Goal: Transaction & Acquisition: Purchase product/service

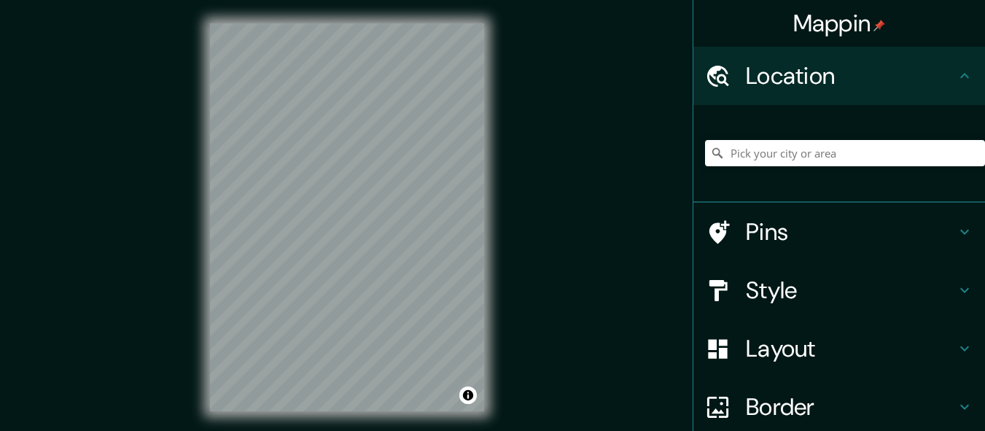
type input "P"
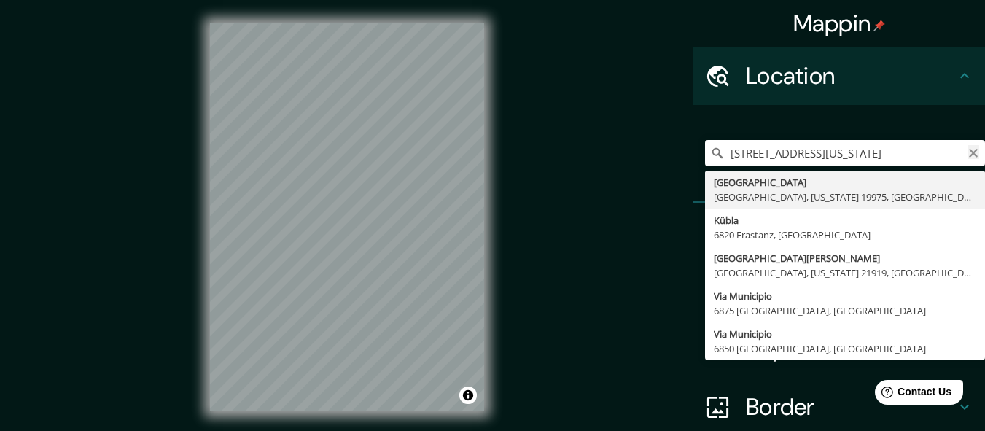
type input "[STREET_ADDRESS][US_STATE]"
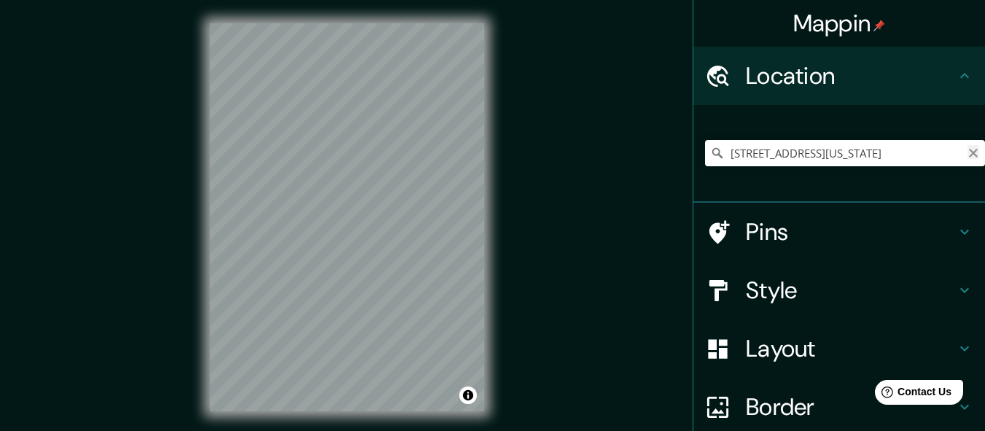
click at [967, 155] on icon "Clear" at bounding box center [973, 153] width 12 height 12
type input "[GEOGRAPHIC_DATA], [GEOGRAPHIC_DATA], [GEOGRAPHIC_DATA]"
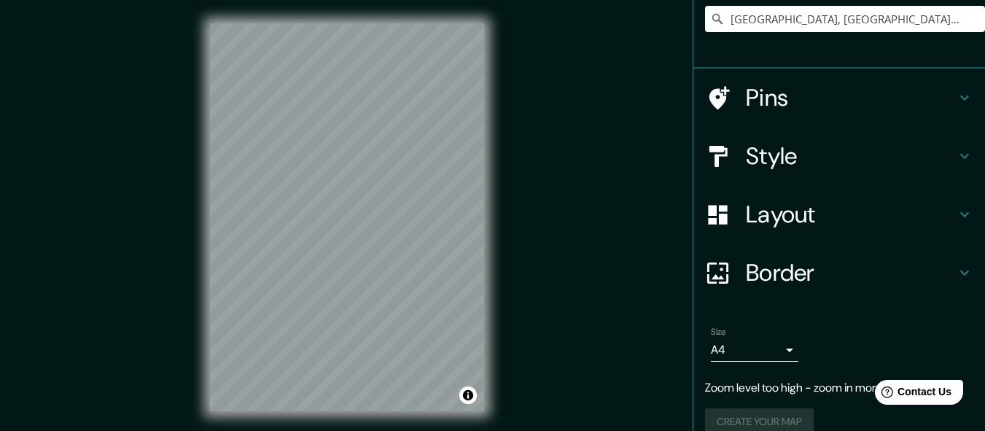
scroll to position [156, 0]
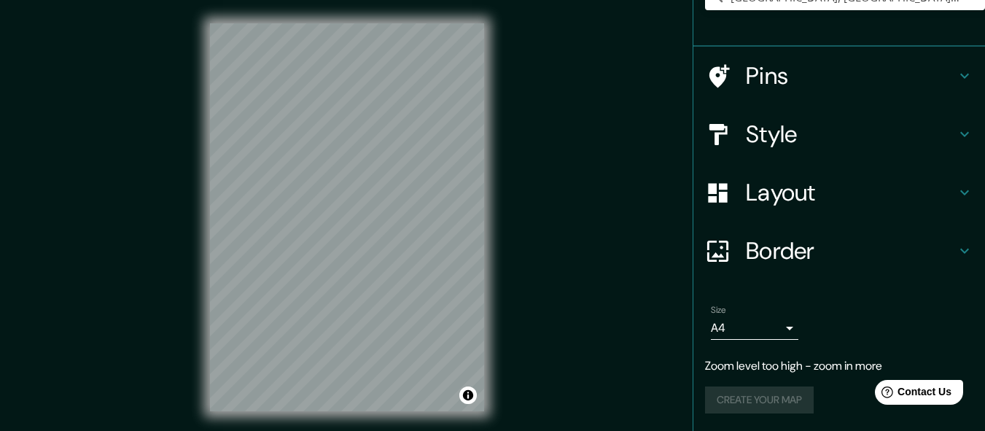
click at [778, 332] on body "Mappin Location [GEOGRAPHIC_DATA], [GEOGRAPHIC_DATA], [GEOGRAPHIC_DATA] [GEOGRA…" at bounding box center [492, 215] width 985 height 431
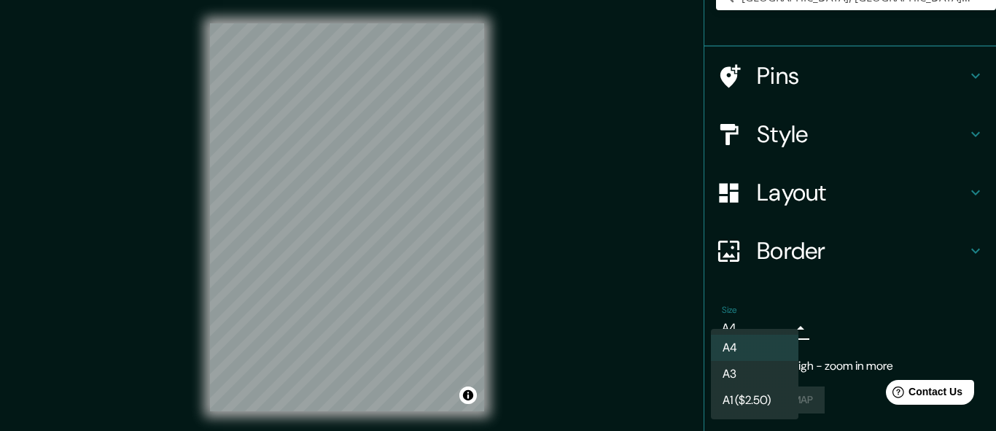
click at [760, 370] on li "A3" at bounding box center [754, 374] width 87 height 26
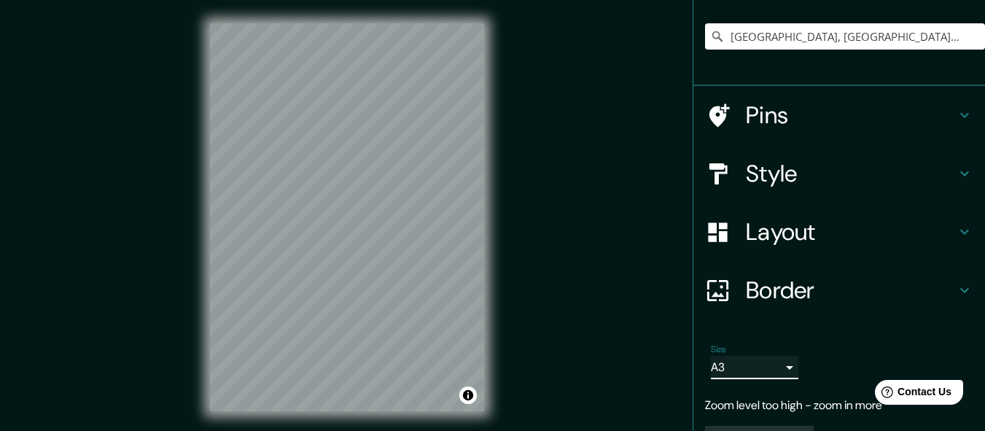
scroll to position [83, 0]
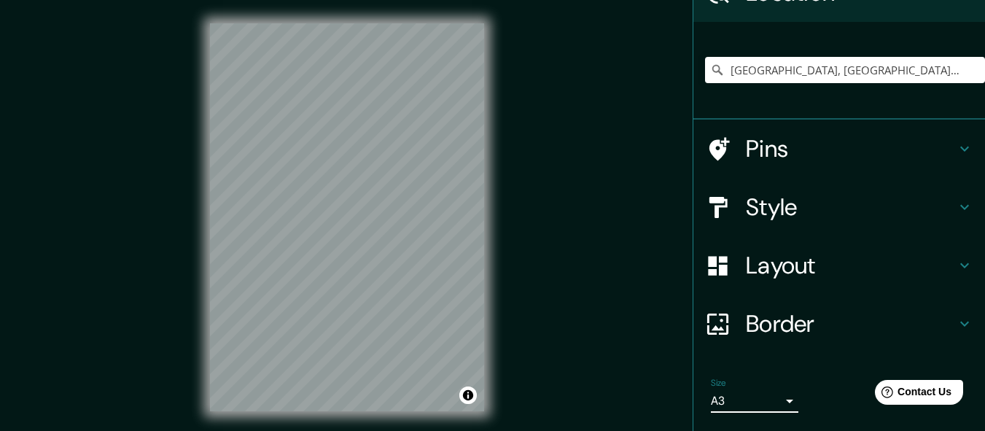
click at [820, 260] on h4 "Layout" at bounding box center [851, 265] width 210 height 29
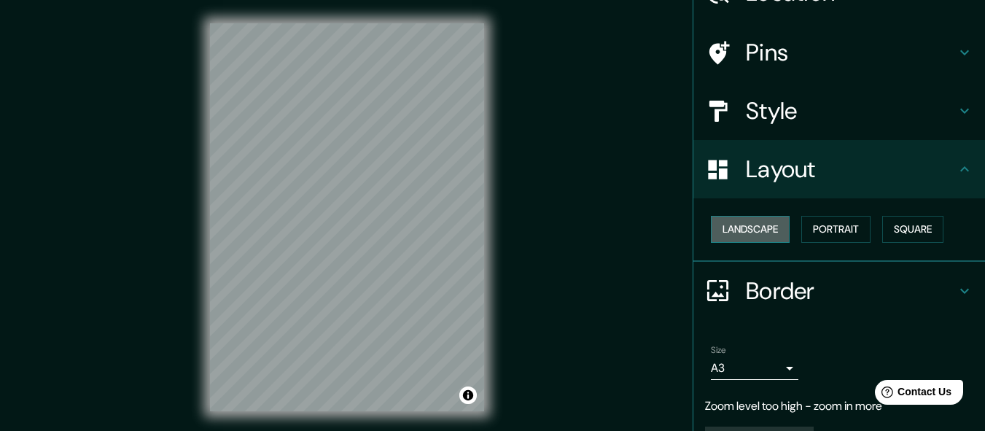
click at [765, 221] on button "Landscape" at bounding box center [750, 229] width 79 height 27
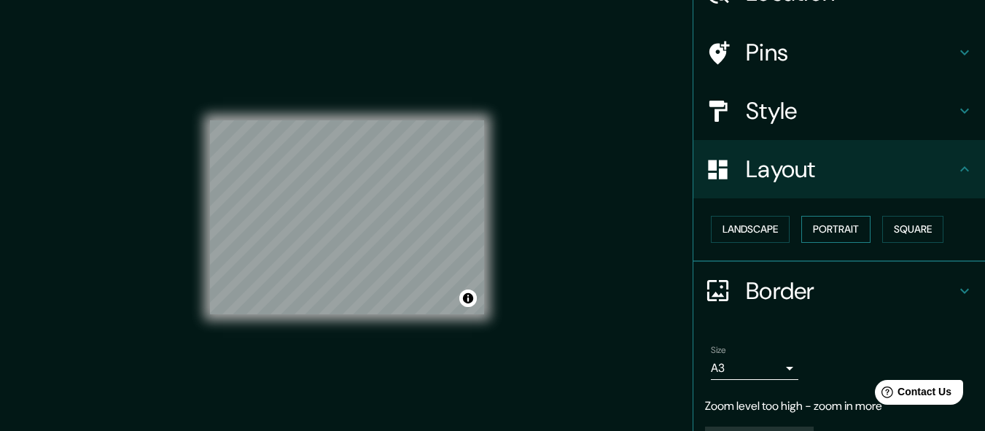
click at [837, 230] on button "Portrait" at bounding box center [835, 229] width 69 height 27
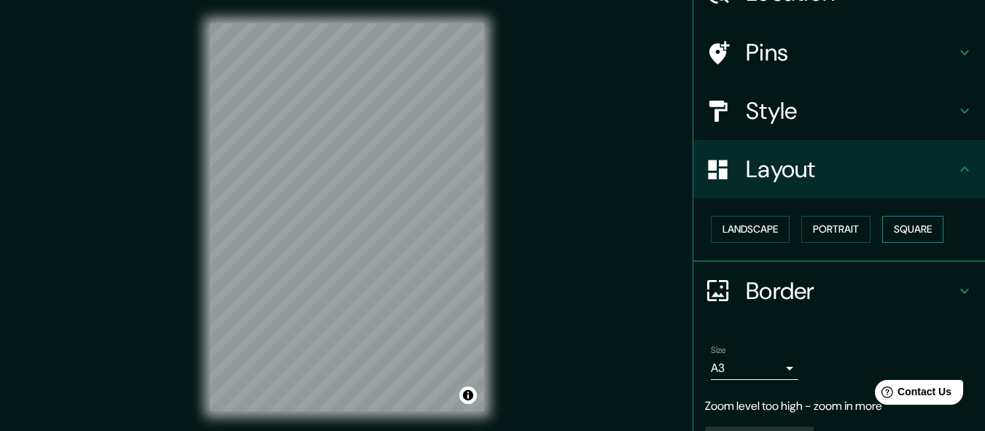
click at [905, 230] on button "Square" at bounding box center [912, 229] width 61 height 27
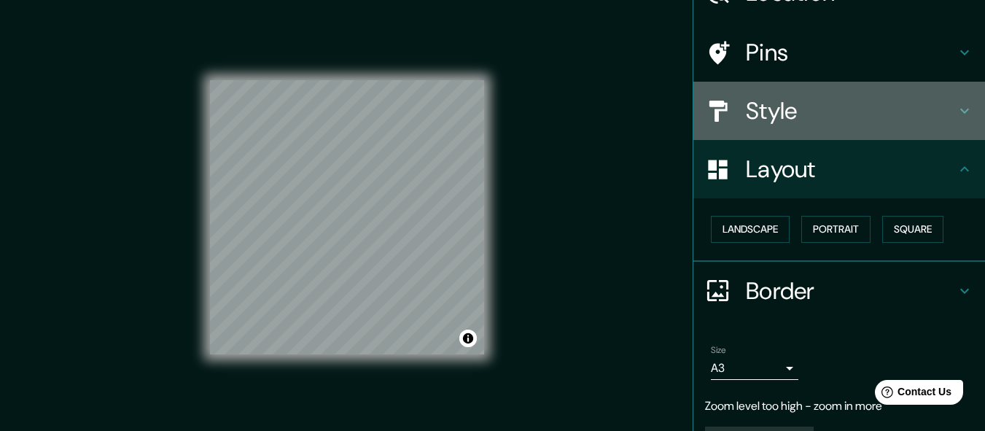
click at [865, 123] on h4 "Style" at bounding box center [851, 110] width 210 height 29
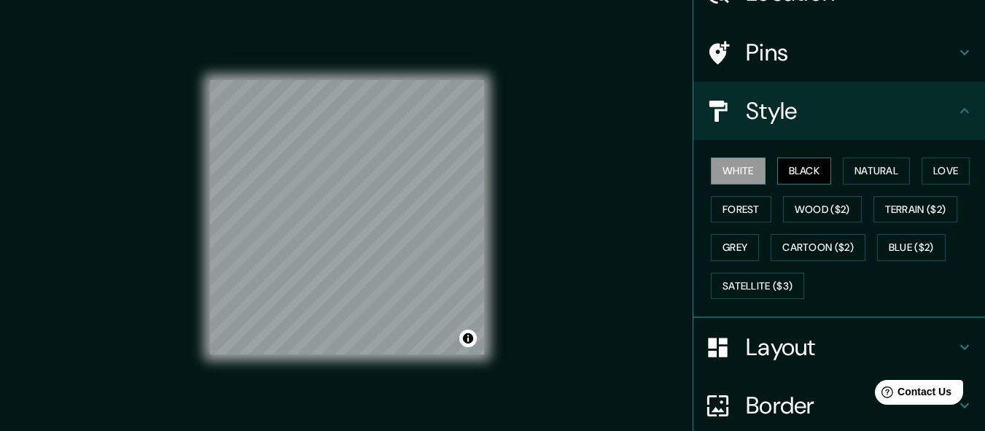
click at [804, 174] on button "Black" at bounding box center [804, 170] width 55 height 27
click at [846, 175] on button "Natural" at bounding box center [876, 170] width 67 height 27
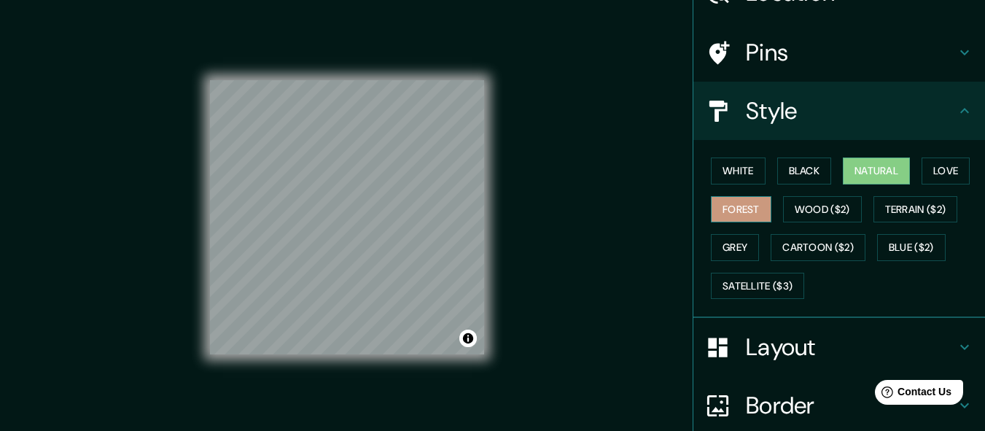
click at [725, 211] on button "Forest" at bounding box center [741, 209] width 61 height 27
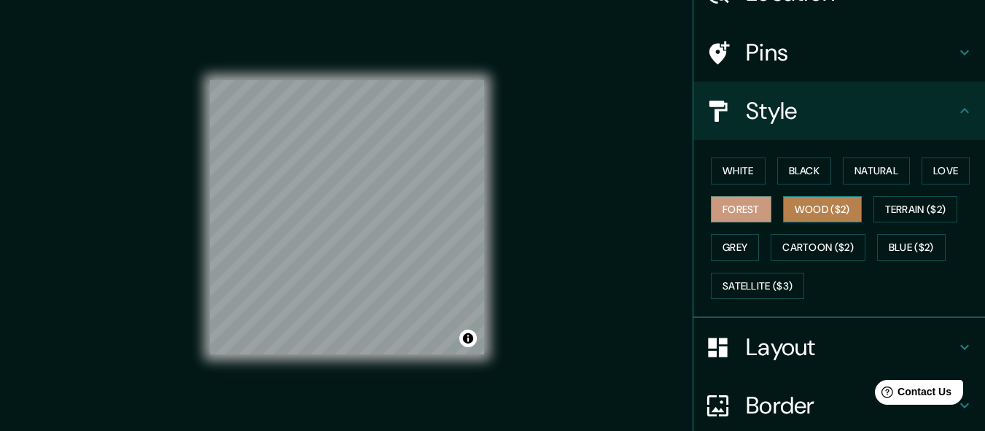
click at [797, 211] on button "Wood ($2)" at bounding box center [822, 209] width 79 height 27
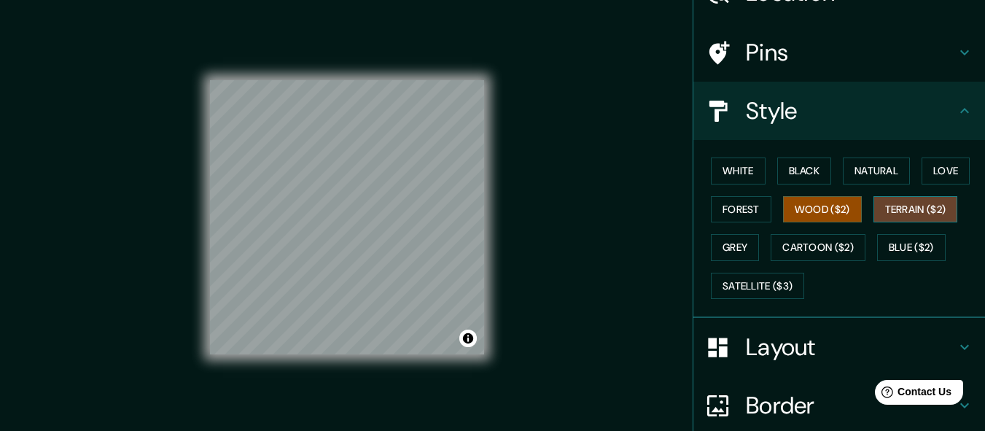
click at [909, 214] on button "Terrain ($2)" at bounding box center [915, 209] width 85 height 27
click at [746, 175] on button "White" at bounding box center [738, 170] width 55 height 27
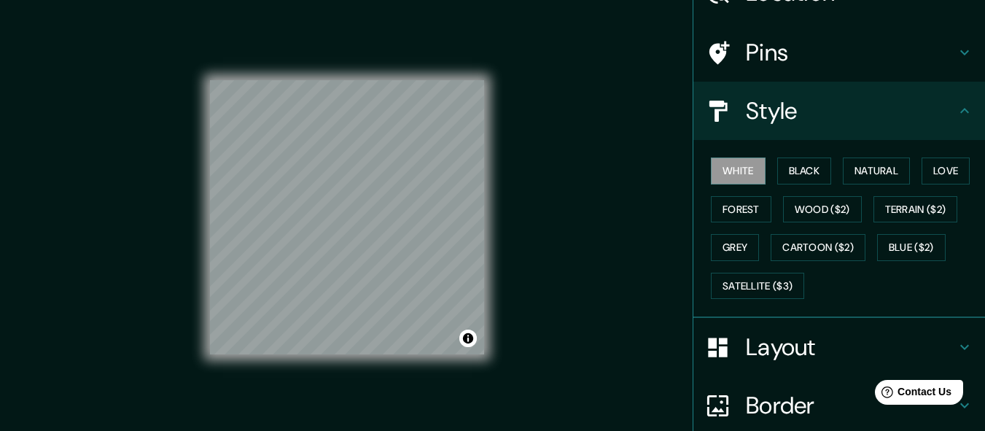
click at [840, 139] on div "Style" at bounding box center [839, 111] width 292 height 58
click at [857, 171] on button "Natural" at bounding box center [876, 170] width 67 height 27
click at [418, 355] on div "© Mapbox © OpenStreetMap Improve this map" at bounding box center [347, 217] width 274 height 388
click at [499, 242] on div "© Mapbox © OpenStreetMap Improve this map" at bounding box center [347, 217] width 321 height 434
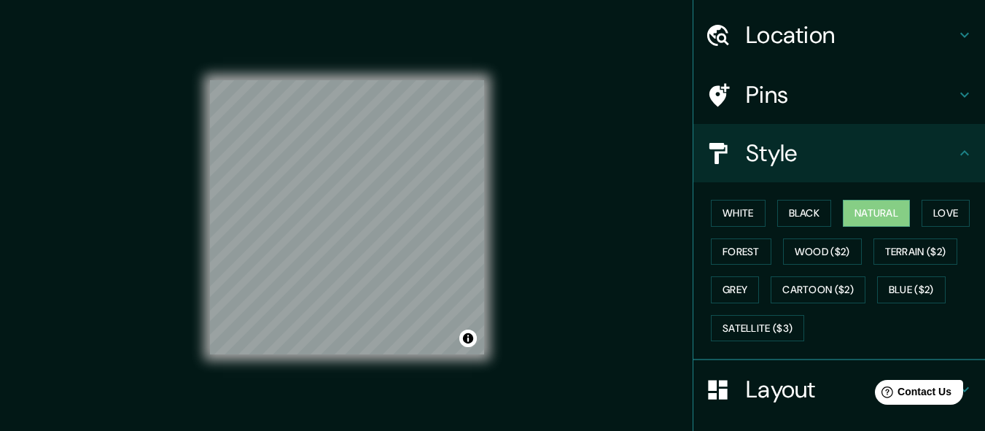
scroll to position [0, 0]
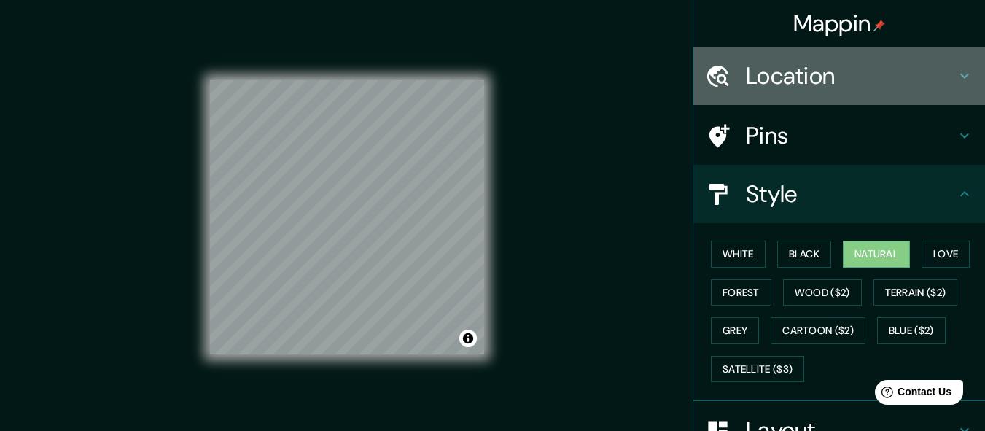
click at [833, 85] on h4 "Location" at bounding box center [851, 75] width 210 height 29
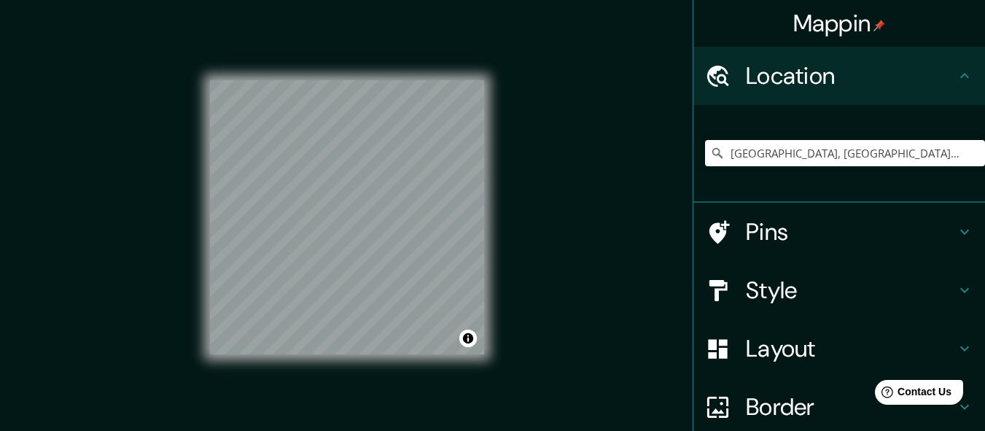
click at [827, 234] on h4 "Pins" at bounding box center [851, 231] width 210 height 29
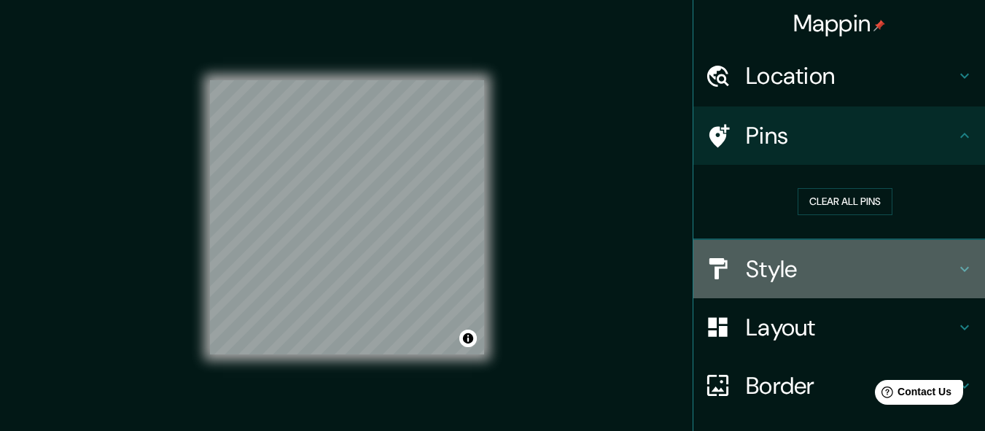
click at [844, 256] on h4 "Style" at bounding box center [851, 268] width 210 height 29
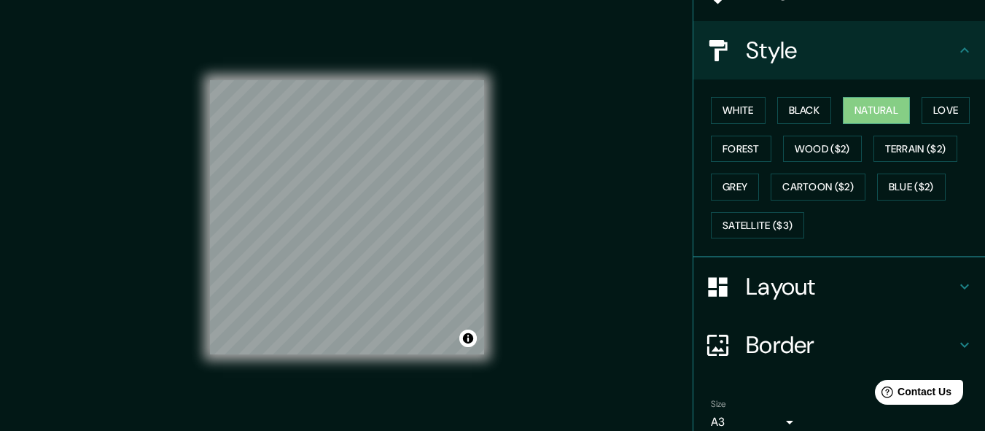
scroll to position [146, 0]
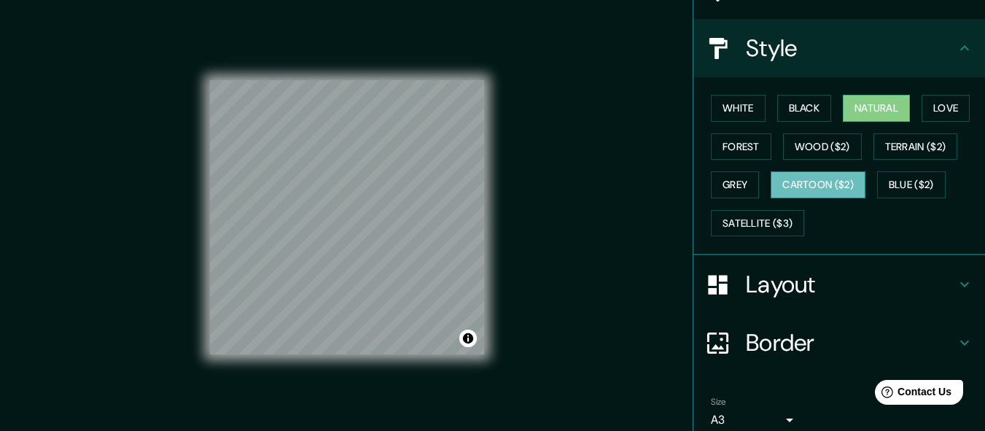
click at [813, 184] on button "Cartoon ($2)" at bounding box center [818, 184] width 95 height 27
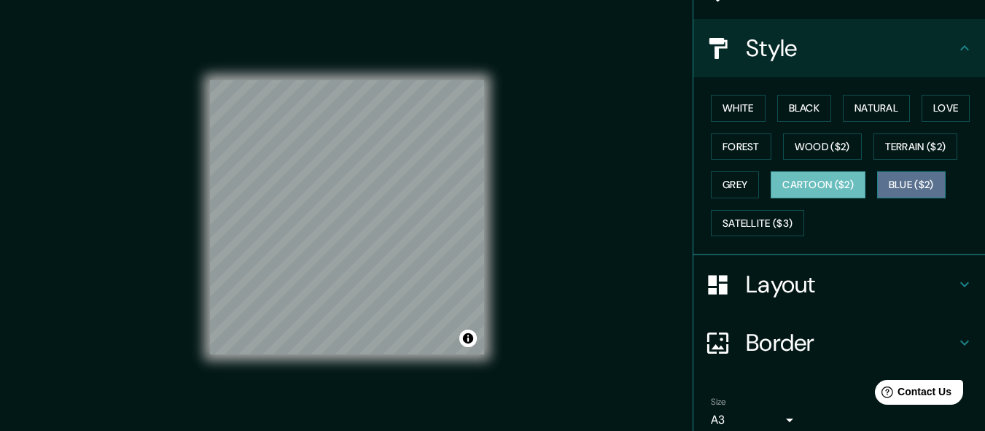
click at [890, 181] on button "Blue ($2)" at bounding box center [911, 184] width 69 height 27
